Goal: Transaction & Acquisition: Purchase product/service

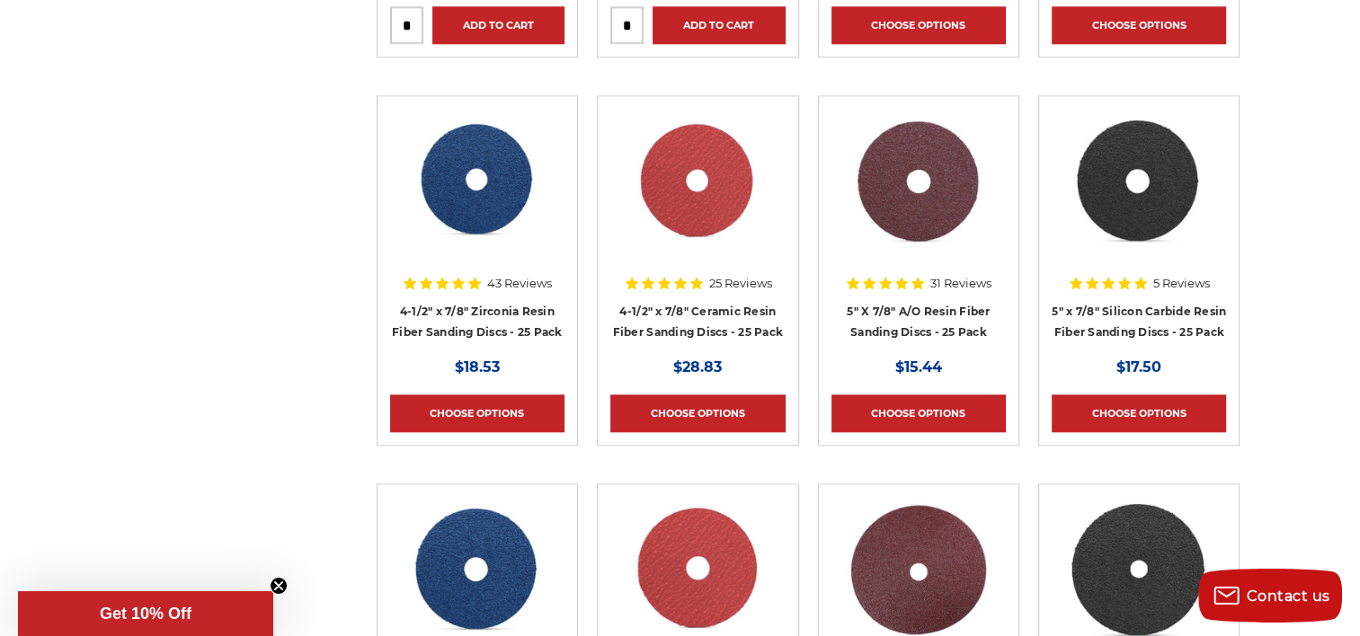
scroll to position [1978, 0]
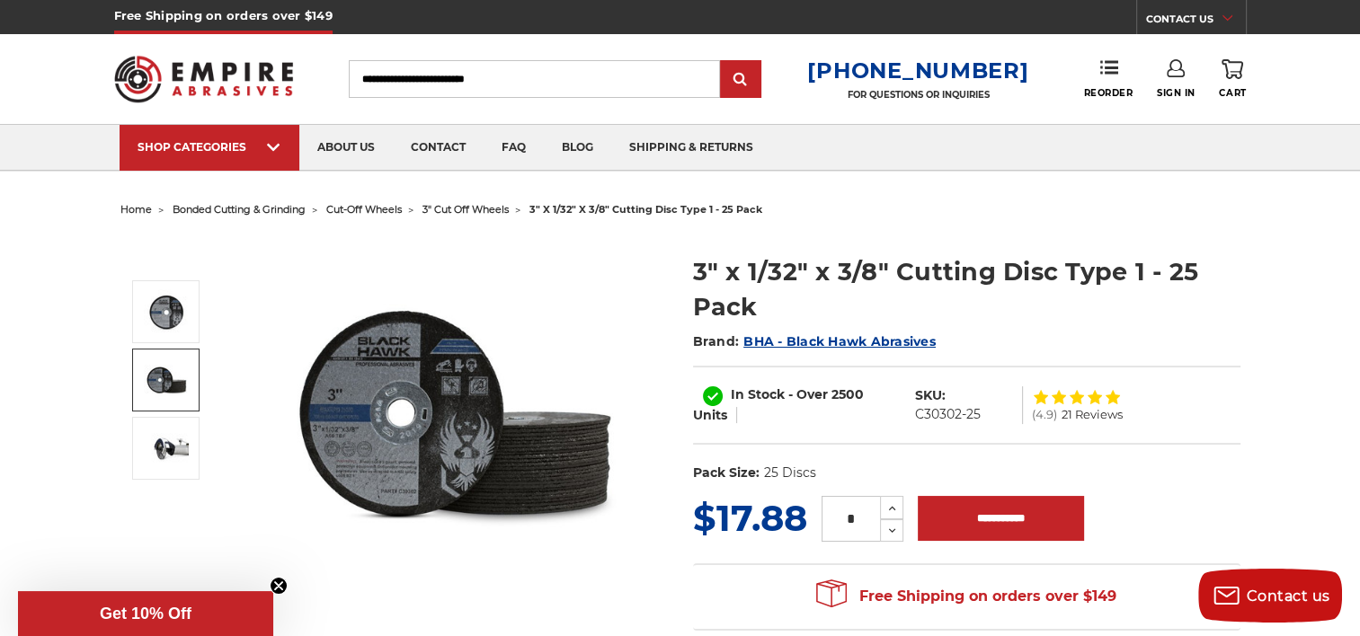
click at [165, 382] on img at bounding box center [166, 380] width 45 height 45
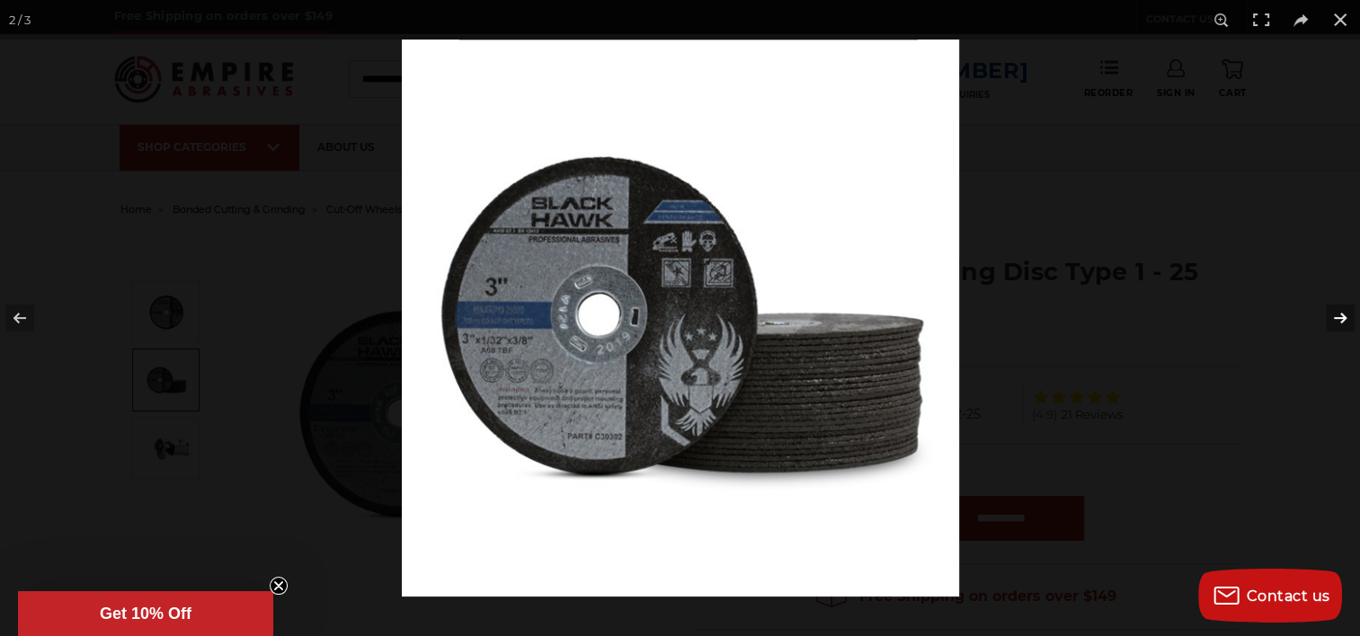
click at [1334, 311] on button at bounding box center [1328, 318] width 63 height 90
